Goal: Use online tool/utility

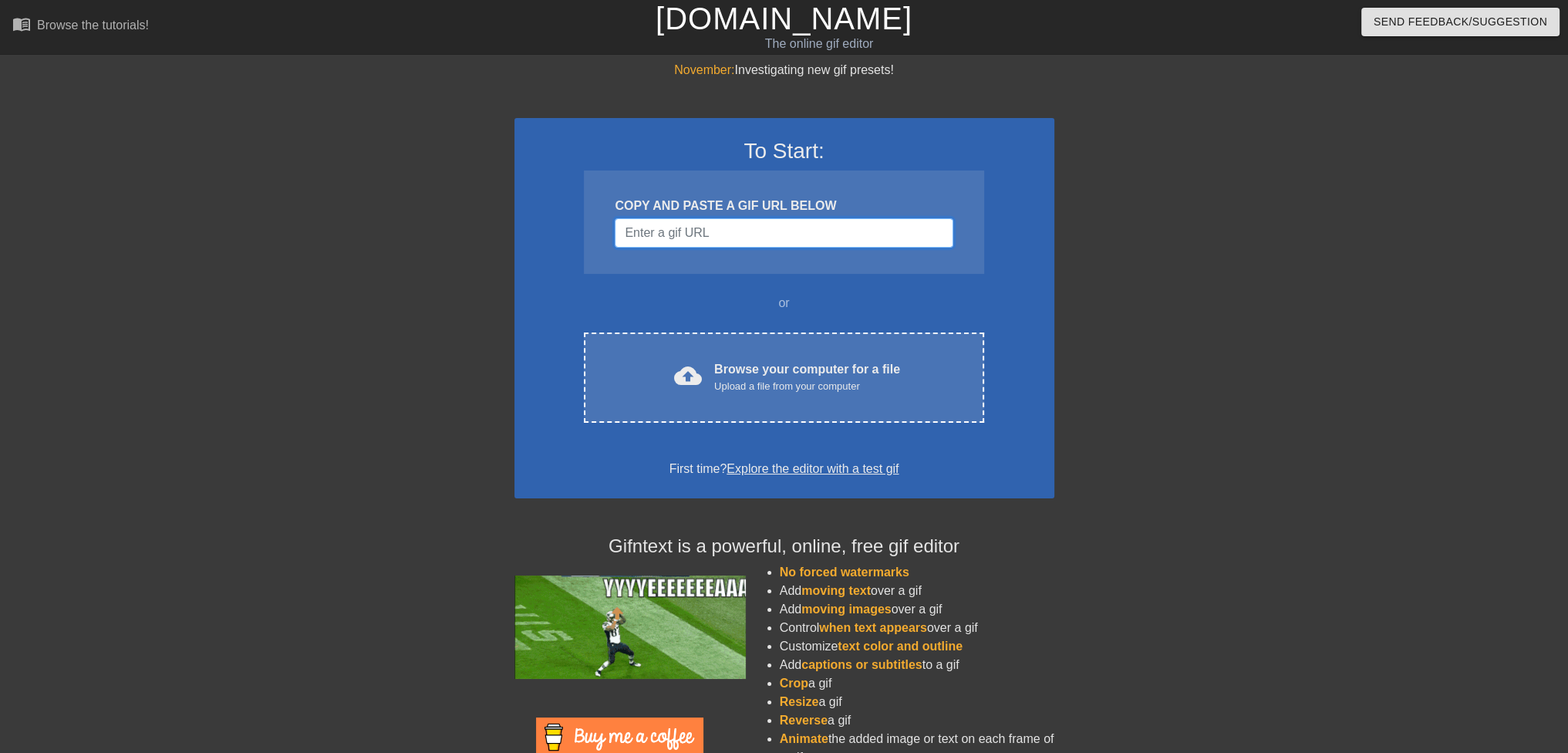
click at [719, 239] on input "Username" at bounding box center [784, 233] width 338 height 29
click at [753, 219] on input "Username" at bounding box center [784, 233] width 338 height 29
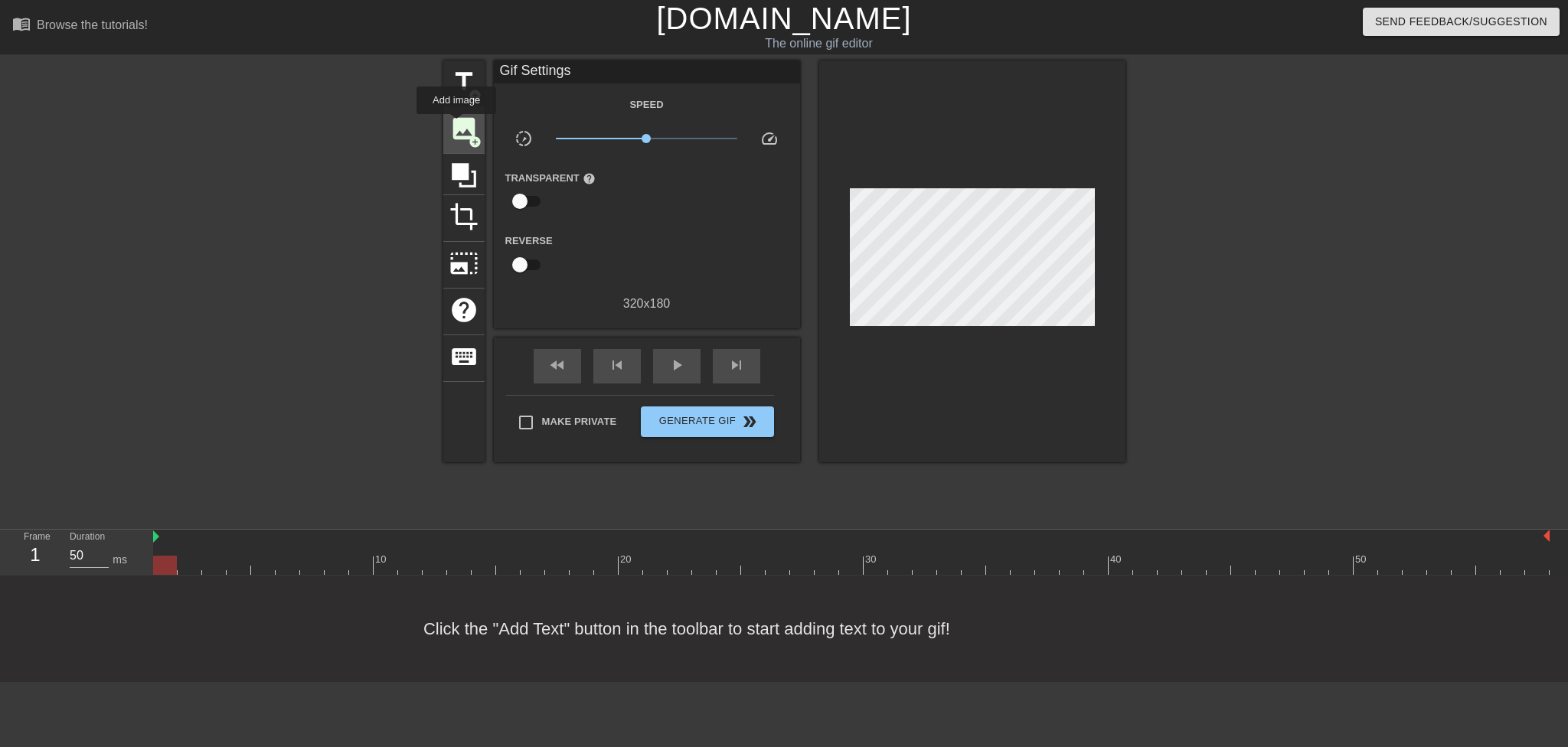
click at [456, 125] on span "image" at bounding box center [464, 128] width 29 height 29
click at [647, 223] on div "Speed slow_motion_video x1.00 speed Transparent help Reverse 320 x 180" at bounding box center [647, 204] width 284 height 219
click at [468, 123] on span "image" at bounding box center [464, 128] width 29 height 29
click at [462, 171] on icon at bounding box center [463, 175] width 24 height 24
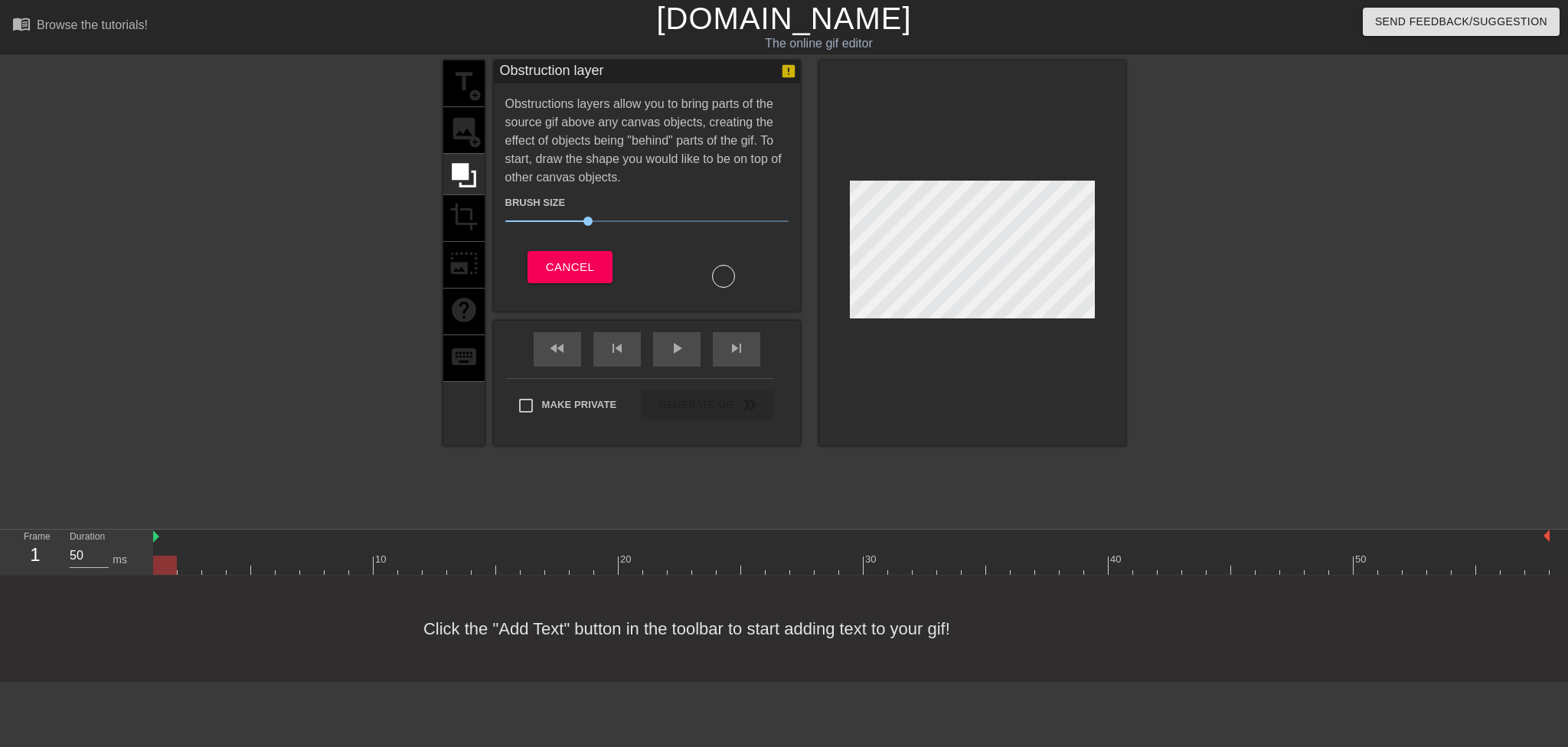
click at [464, 126] on div "title add_circle image add_circle crop photo_size_select_large help keyboard" at bounding box center [464, 253] width 42 height 385
click at [578, 272] on span "Cancel" at bounding box center [569, 267] width 48 height 20
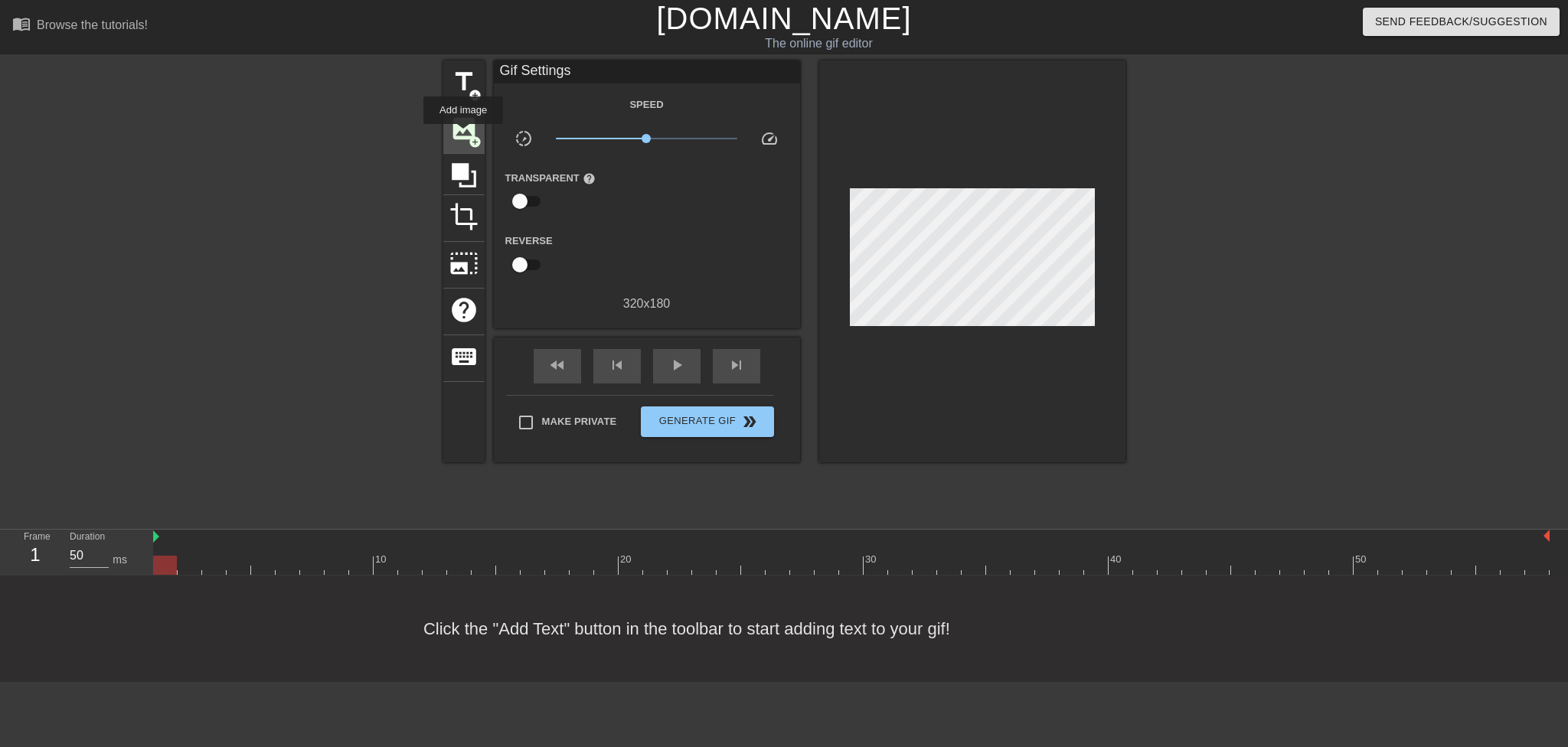
click at [463, 134] on span "image" at bounding box center [464, 128] width 29 height 29
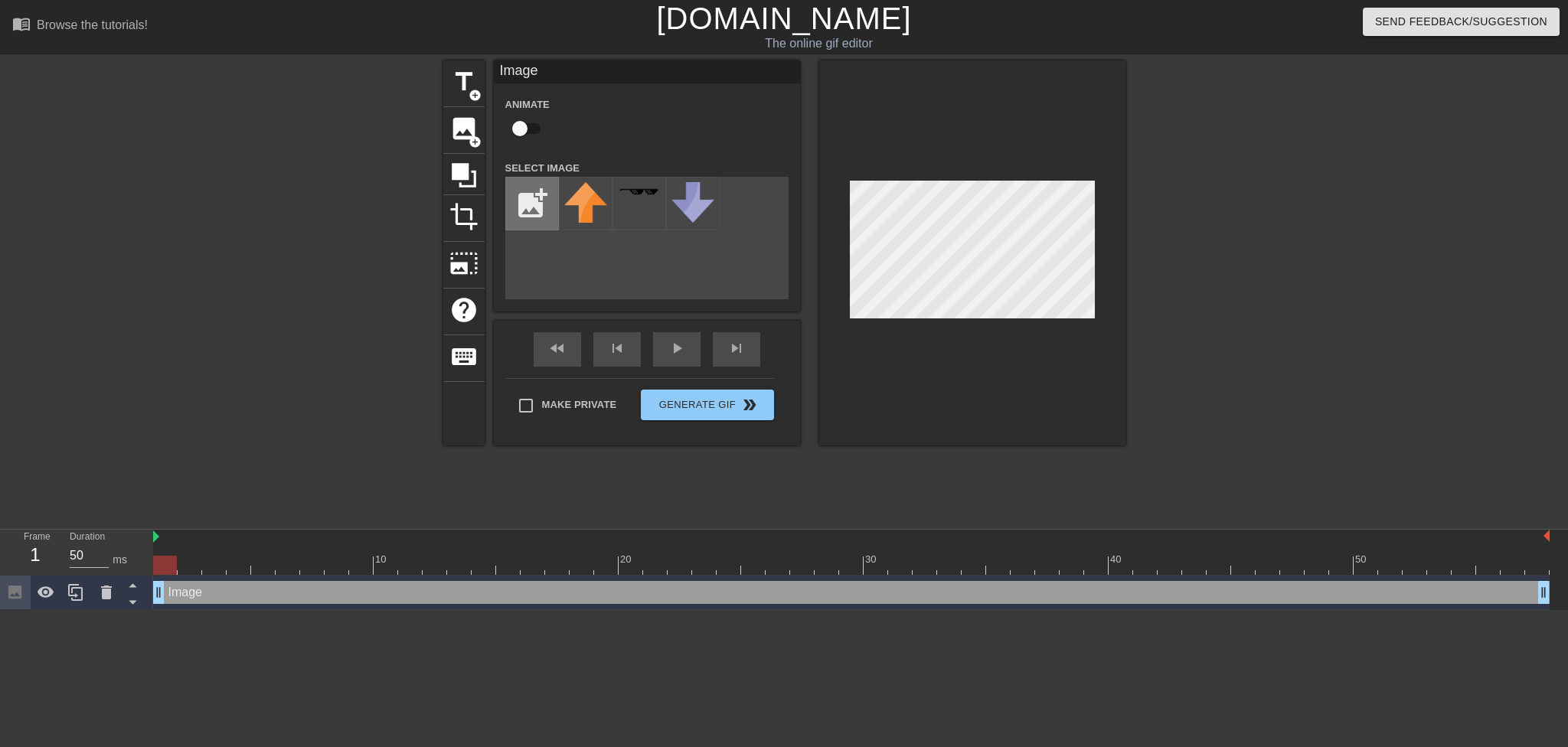
click at [534, 204] on input "file" at bounding box center [532, 204] width 52 height 52
type input "C:\fakepath\20251010_110420.jpg"
click at [586, 214] on img at bounding box center [585, 211] width 42 height 58
click at [1238, 611] on html "menu_book Browse the tutorials! [DOMAIN_NAME] The online gif editor Send Feedba…" at bounding box center [784, 305] width 1568 height 611
click at [739, 241] on div "title add_circle image add_circle crop photo_size_select_large help keyboard Im…" at bounding box center [784, 253] width 682 height 385
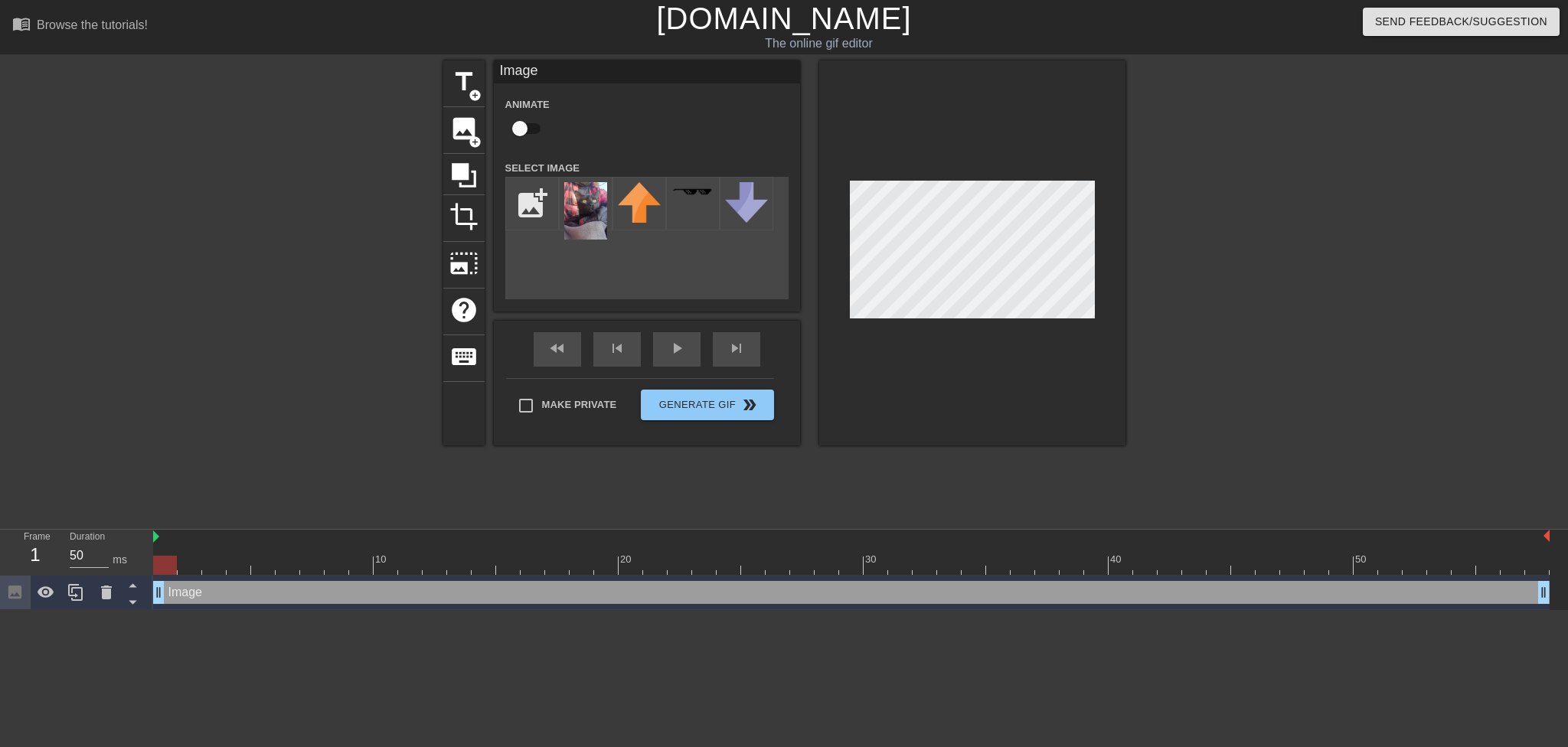
click at [1143, 236] on div "title add_circle image add_circle crop photo_size_select_large help keyboard Im…" at bounding box center [784, 290] width 1568 height 460
click at [1222, 490] on div "title add_circle image add_circle crop photo_size_select_large help keyboard Im…" at bounding box center [784, 290] width 1568 height 460
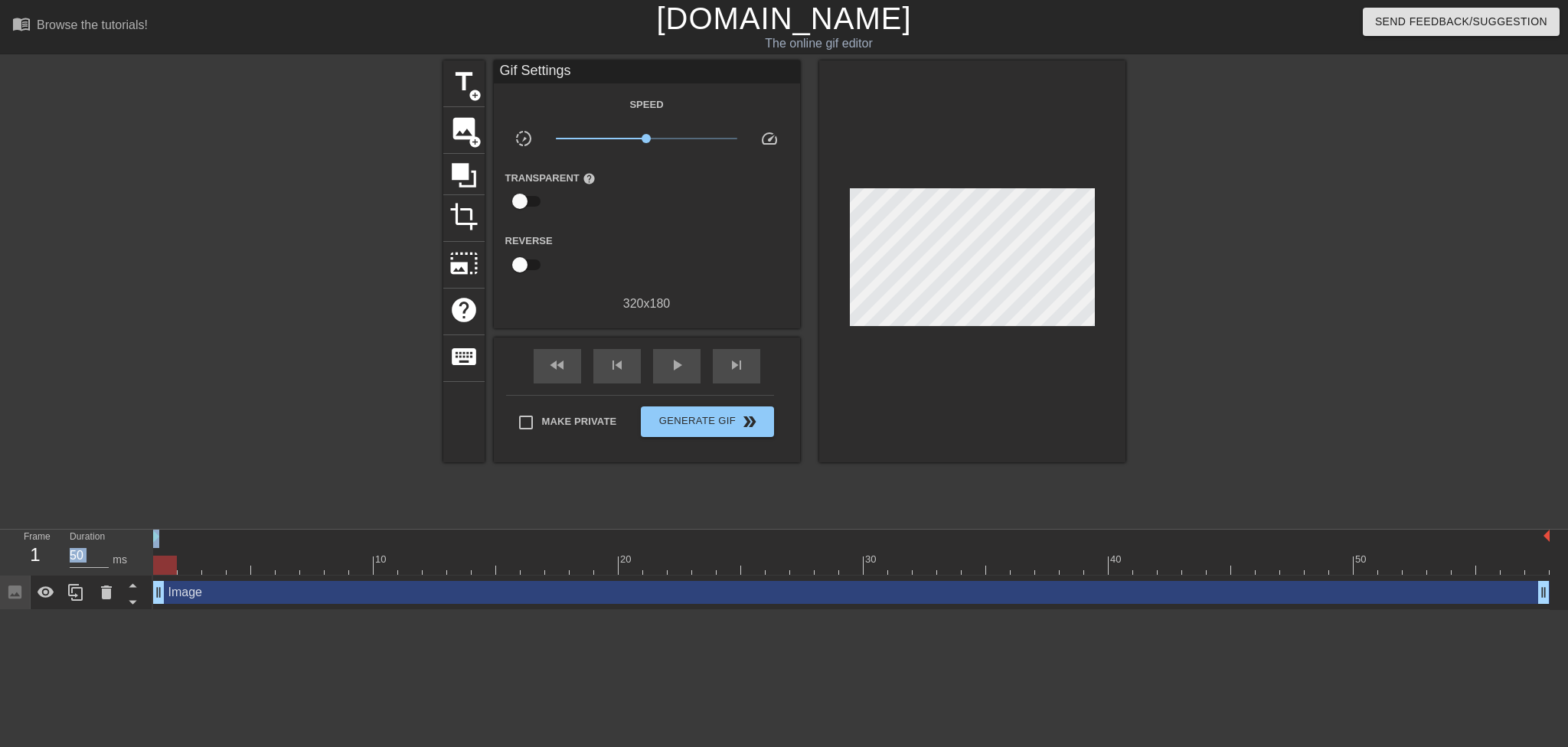
click at [942, 208] on div "title add_circle image add_circle crop photo_size_select_large help keyboard Gi…" at bounding box center [784, 290] width 1568 height 460
drag, startPoint x: 649, startPoint y: 138, endPoint x: 611, endPoint y: 135, distance: 38.1
click at [615, 136] on span "x0.501" at bounding box center [620, 138] width 9 height 9
click at [460, 135] on span "image" at bounding box center [464, 128] width 29 height 29
click at [471, 163] on icon at bounding box center [464, 175] width 29 height 29
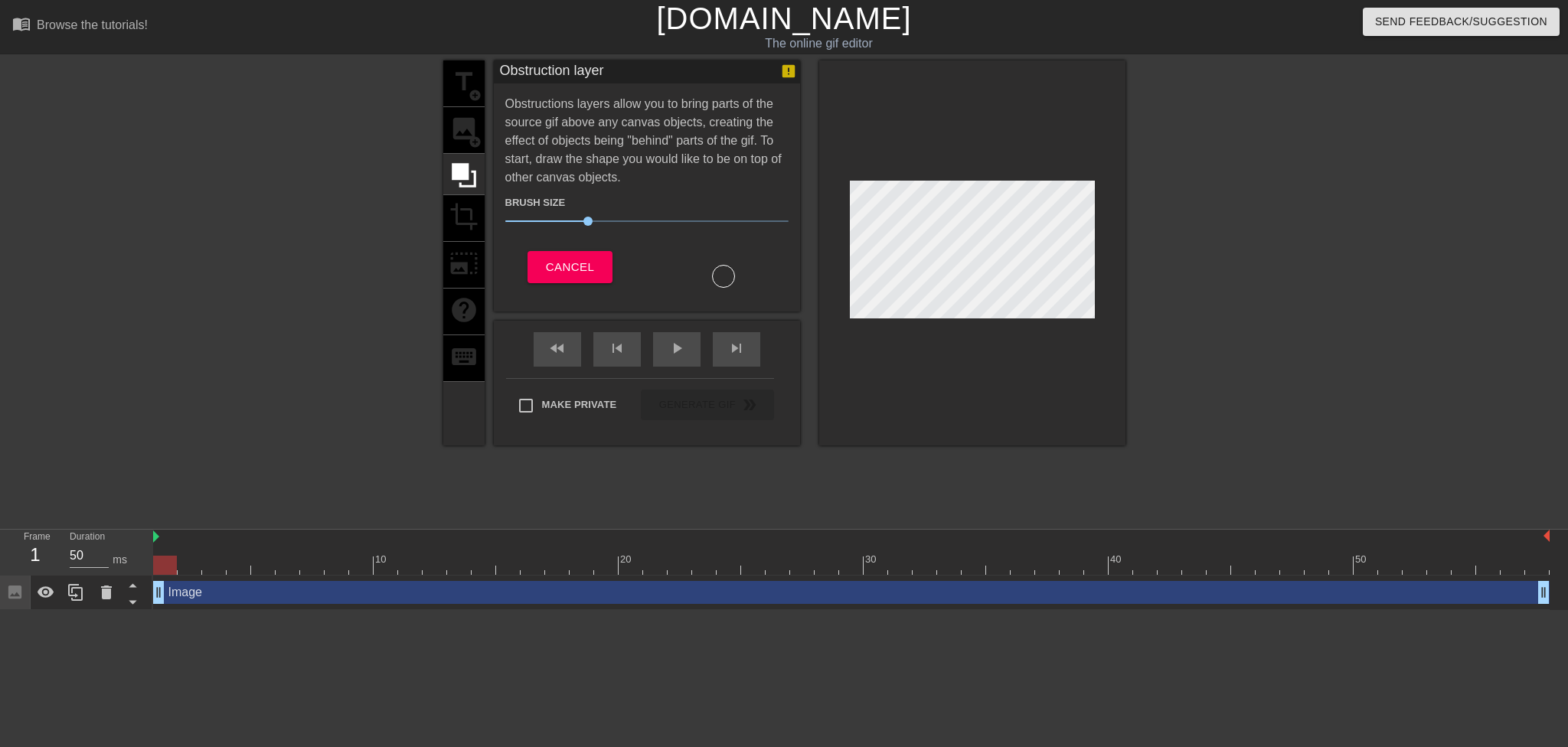
click at [465, 129] on div "title add_circle image add_circle crop photo_size_select_large help keyboard" at bounding box center [464, 253] width 42 height 385
click at [561, 266] on span "Cancel" at bounding box center [569, 267] width 48 height 20
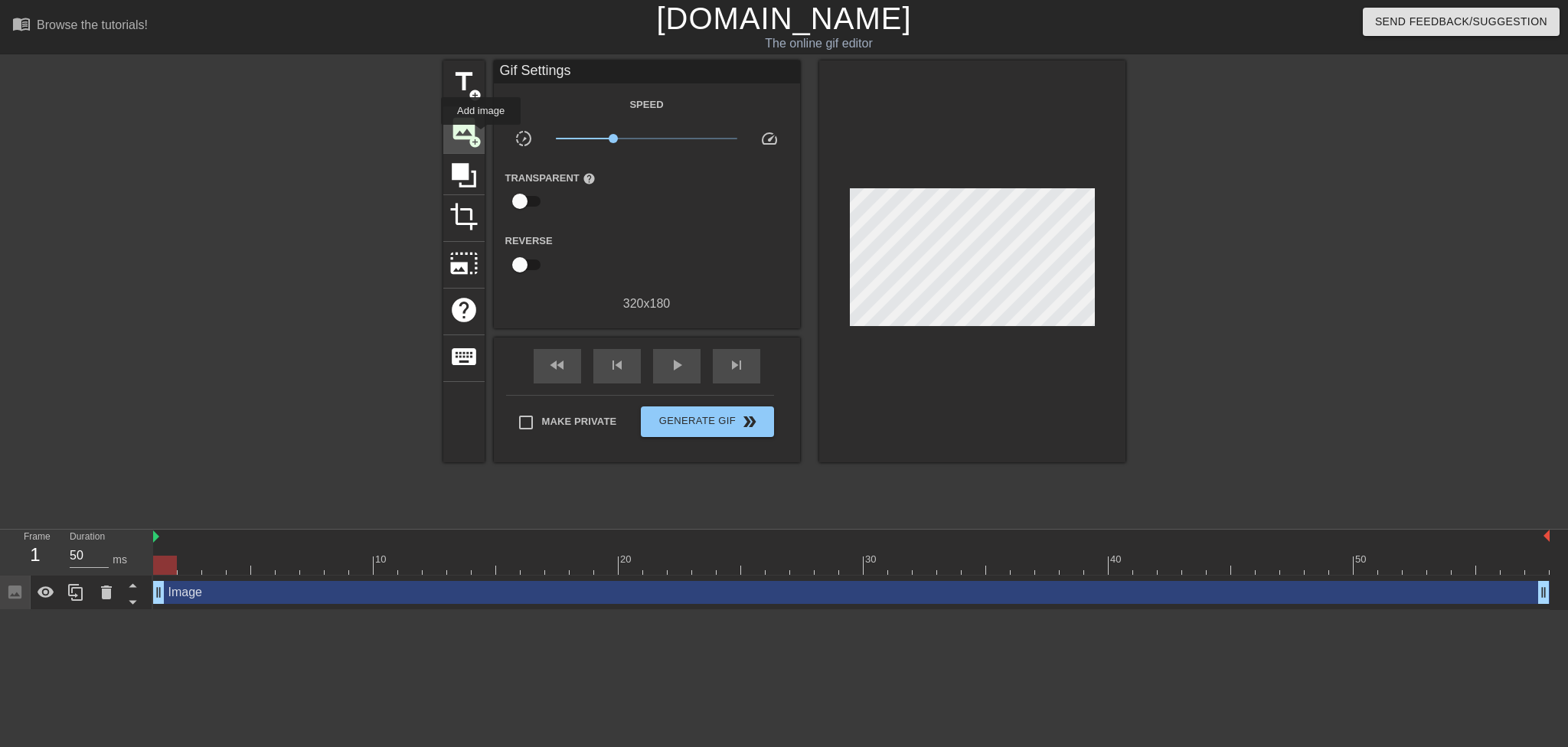
click at [481, 135] on div "image add_circle" at bounding box center [464, 131] width 42 height 47
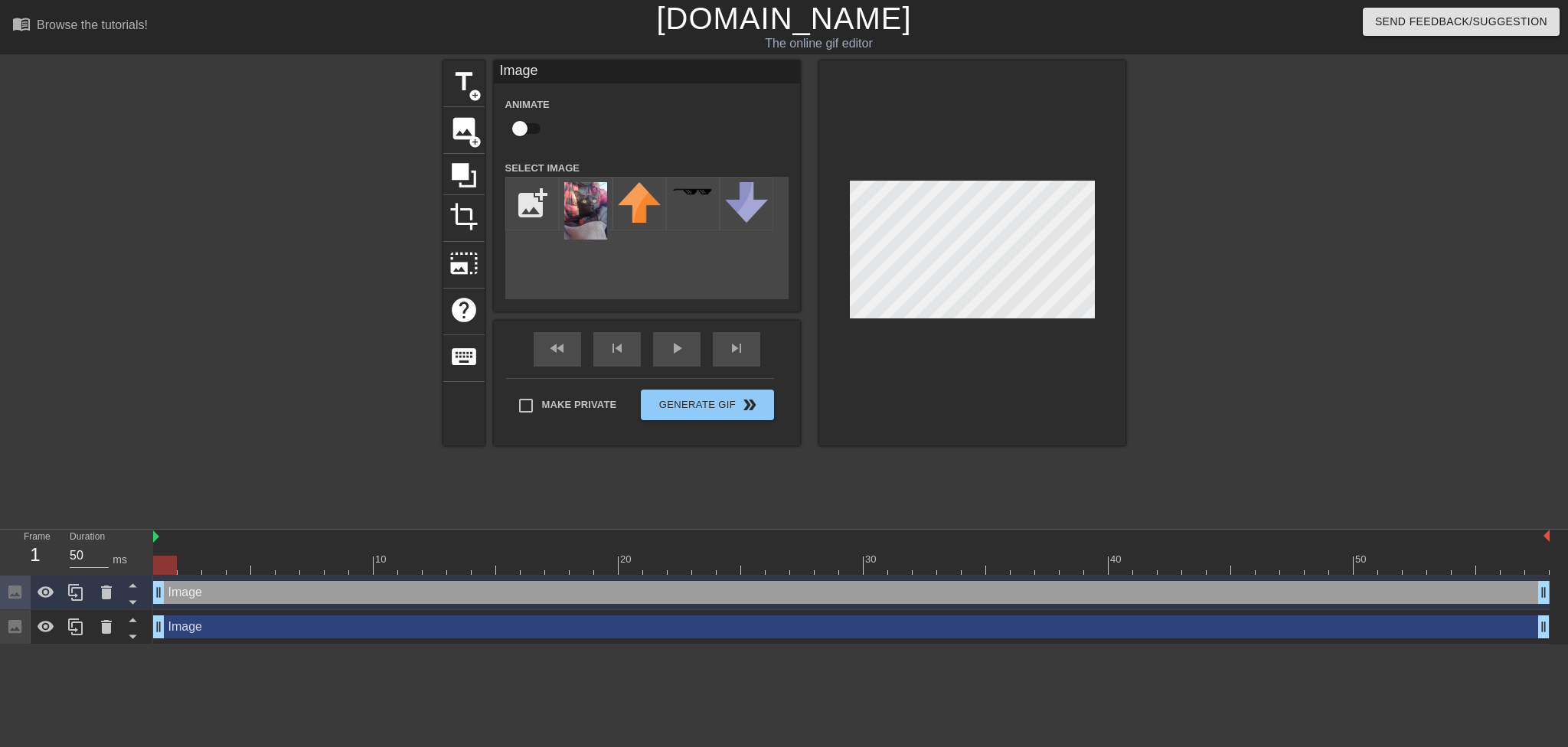
click at [168, 571] on div at bounding box center [165, 565] width 23 height 19
drag, startPoint x: 168, startPoint y: 571, endPoint x: 159, endPoint y: 564, distance: 11.4
click at [159, 564] on div at bounding box center [165, 565] width 23 height 19
drag, startPoint x: 158, startPoint y: 601, endPoint x: -19, endPoint y: 560, distance: 181.7
click at [0, 560] on html "menu_book Browse the tutorials! [DOMAIN_NAME] The online gif editor Send Feedba…" at bounding box center [784, 322] width 1568 height 645
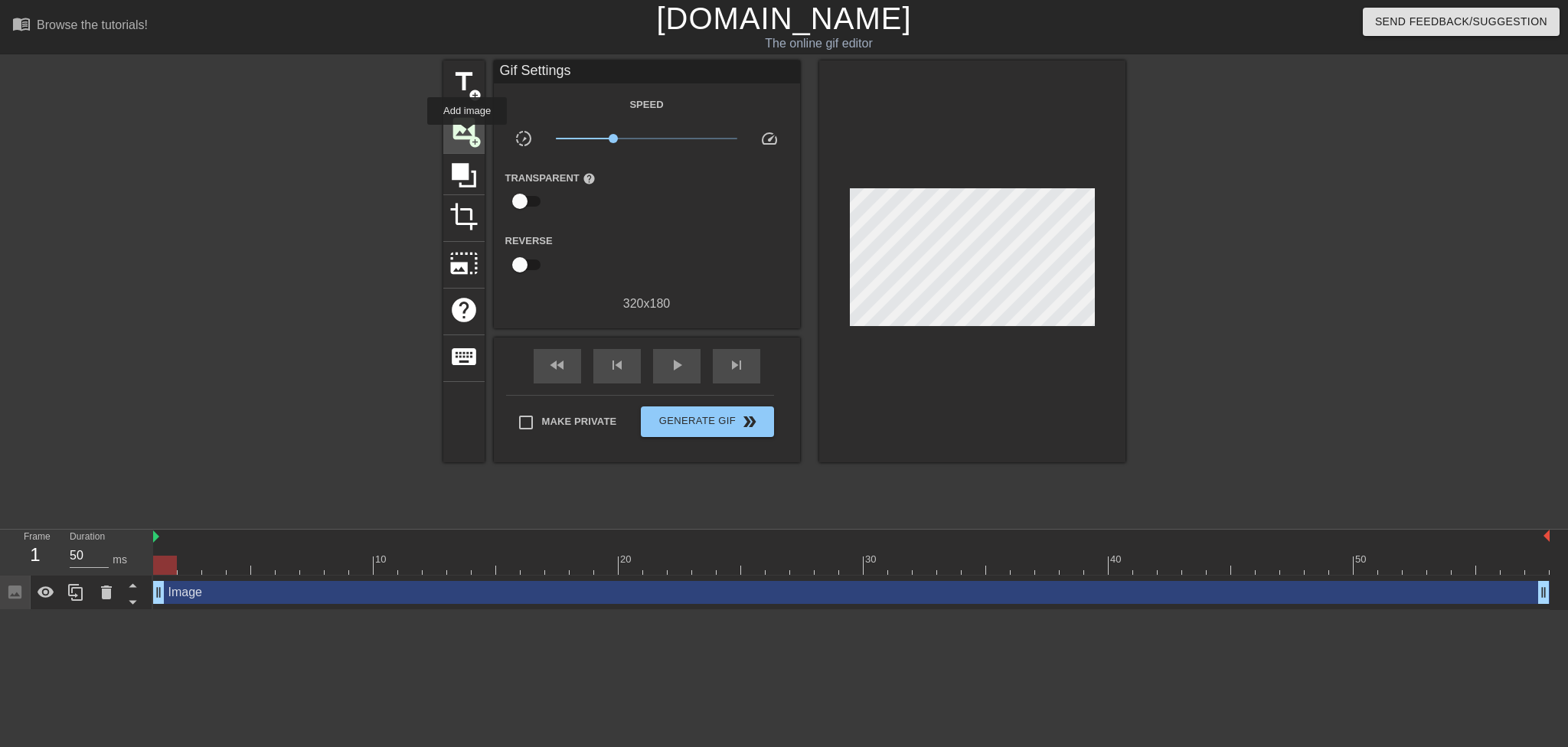
click at [469, 135] on span "add_circle" at bounding box center [475, 142] width 13 height 13
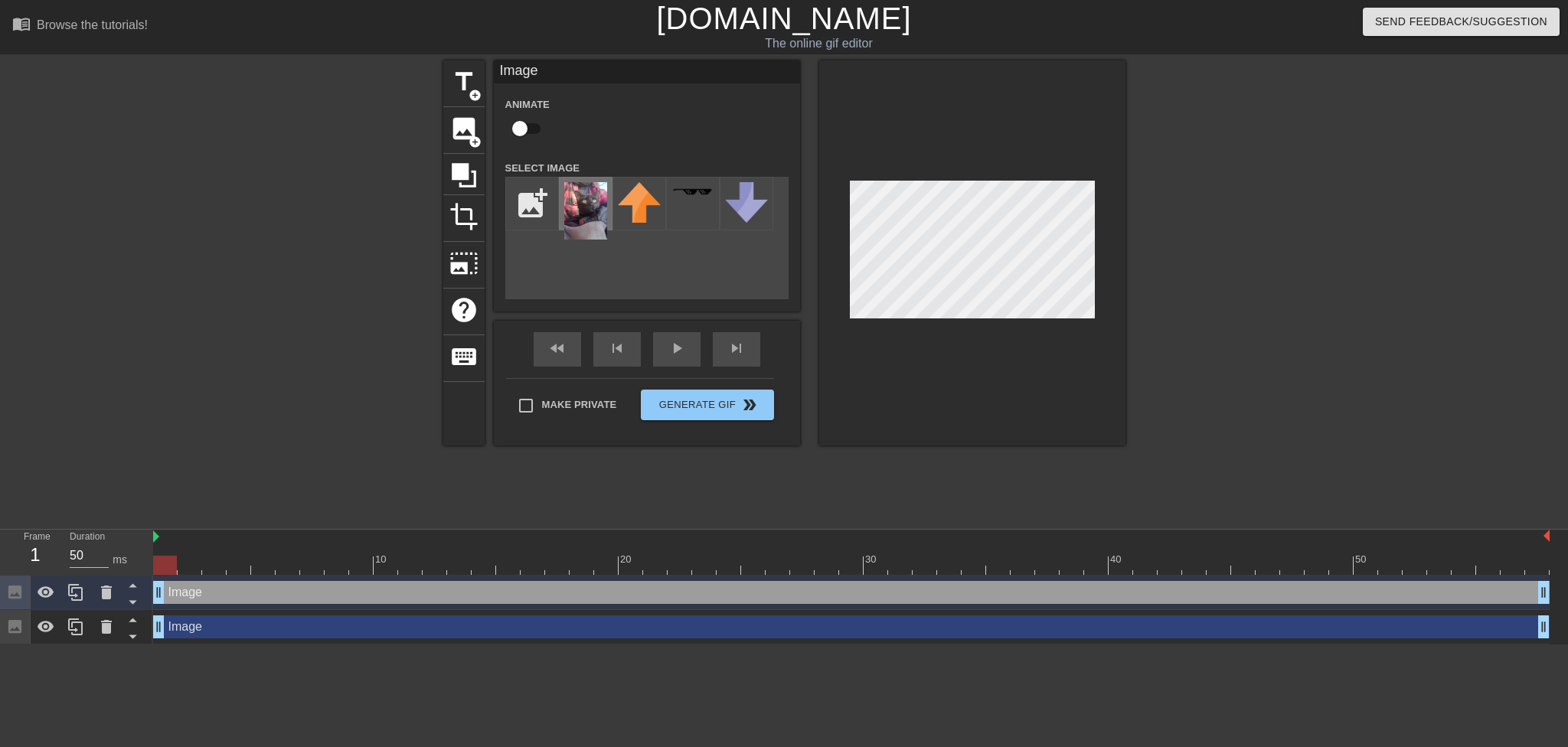
click at [575, 207] on img at bounding box center [585, 211] width 42 height 58
click at [1394, 645] on html "menu_book Browse the tutorials! [DOMAIN_NAME] The online gif editor Send Feedba…" at bounding box center [784, 322] width 1568 height 645
